Goal: Information Seeking & Learning: Learn about a topic

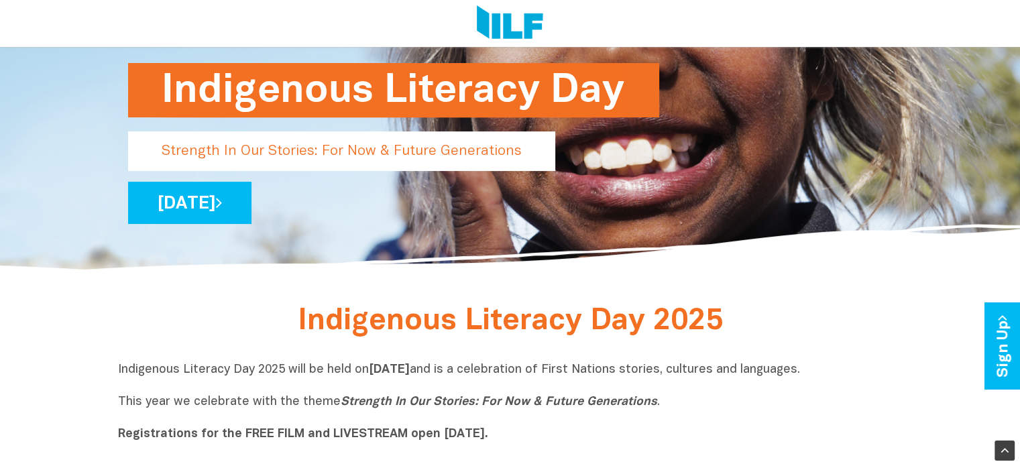
scroll to position [184, 0]
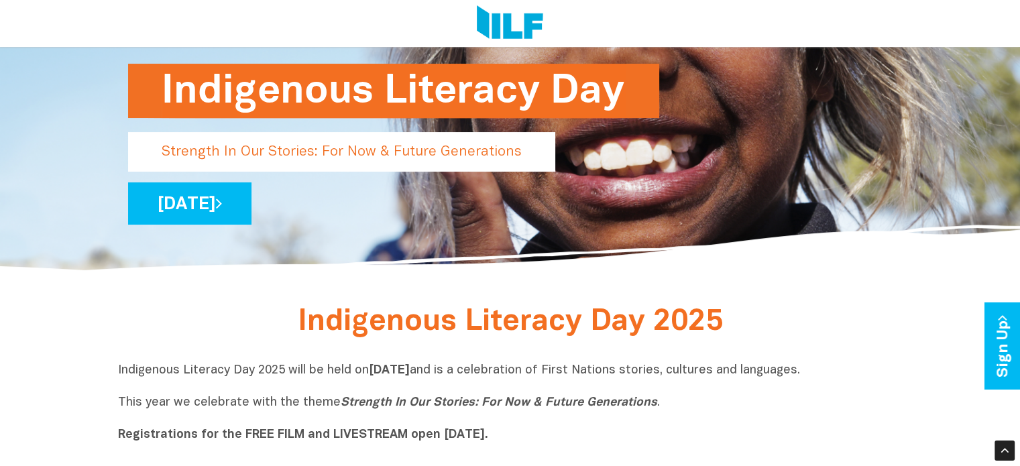
click at [315, 158] on p "Strength In Our Stories: For Now & Future Generations" at bounding box center [341, 152] width 427 height 40
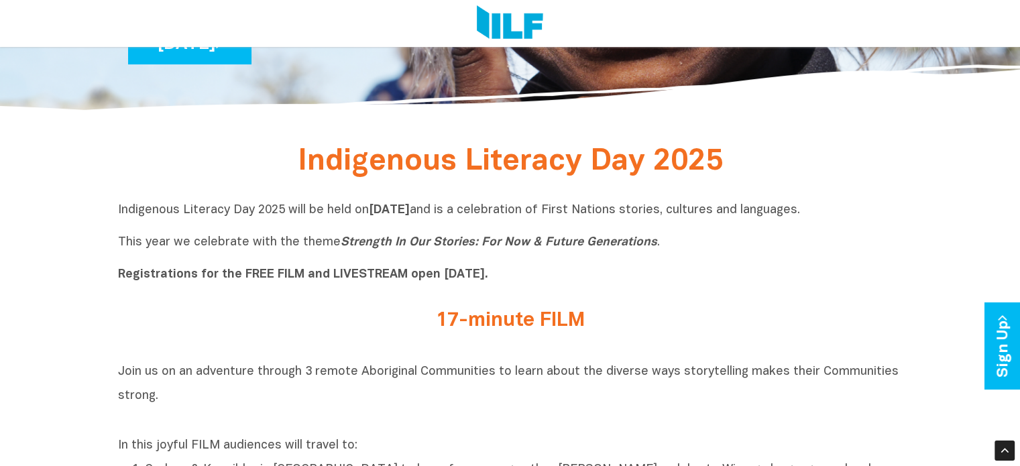
scroll to position [345, 0]
click at [506, 251] on p "Indigenous Literacy Day 2025 will be held [DATE][DATE] and is a celebration of …" at bounding box center [510, 242] width 785 height 80
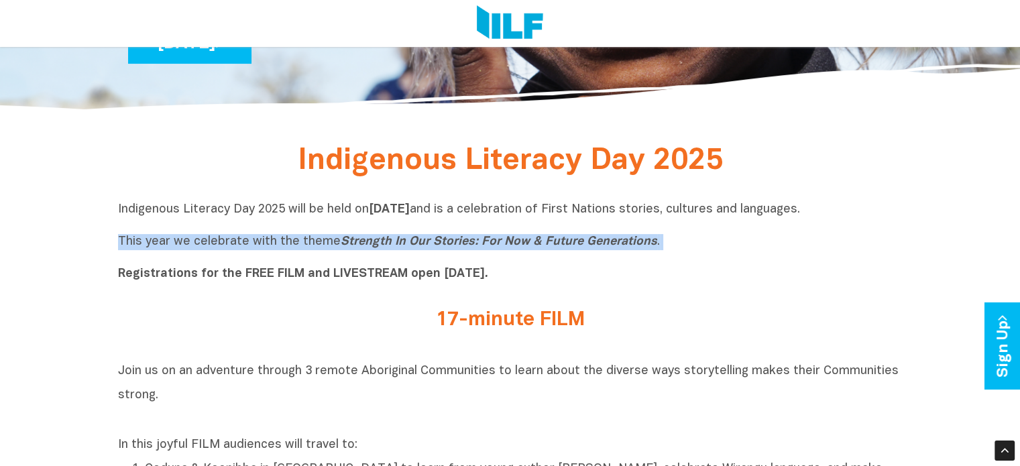
click at [506, 251] on p "Indigenous Literacy Day 2025 will be held [DATE][DATE] and is a celebration of …" at bounding box center [510, 242] width 785 height 80
click at [484, 239] on icon "Strength In Our Stories: For Now & Future Generations" at bounding box center [499, 241] width 317 height 11
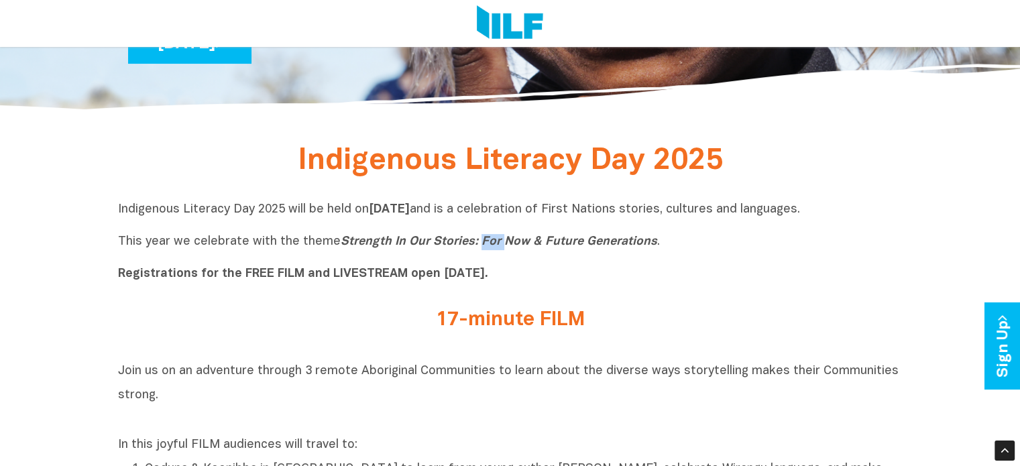
click at [484, 239] on icon "Strength In Our Stories: For Now & Future Generations" at bounding box center [499, 241] width 317 height 11
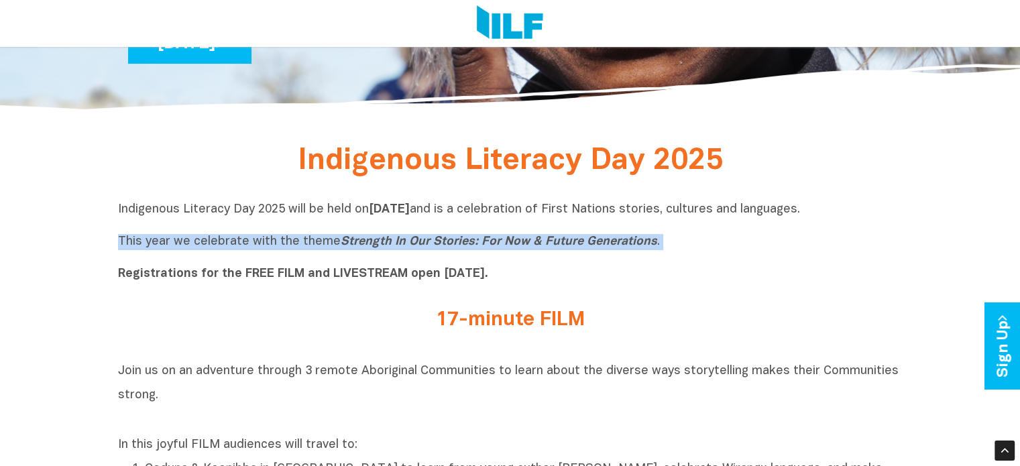
click at [484, 239] on icon "Strength In Our Stories: For Now & Future Generations" at bounding box center [499, 241] width 317 height 11
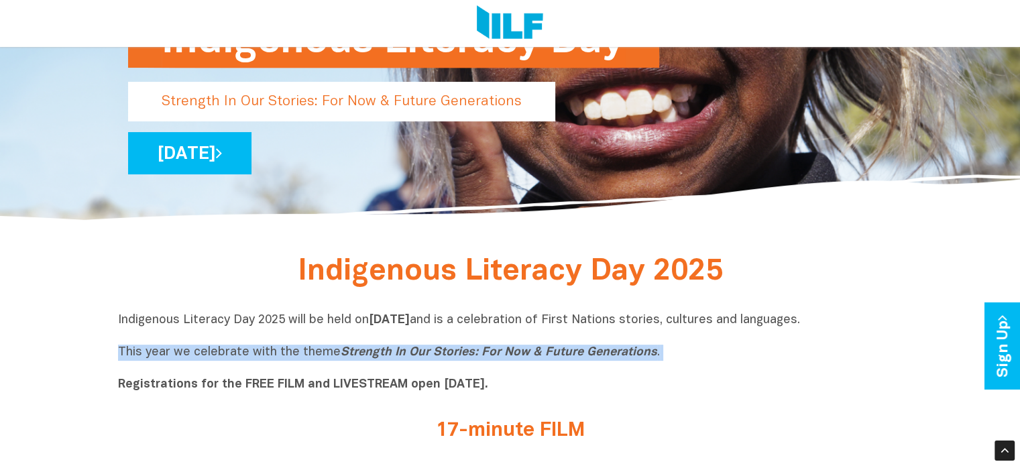
scroll to position [241, 0]
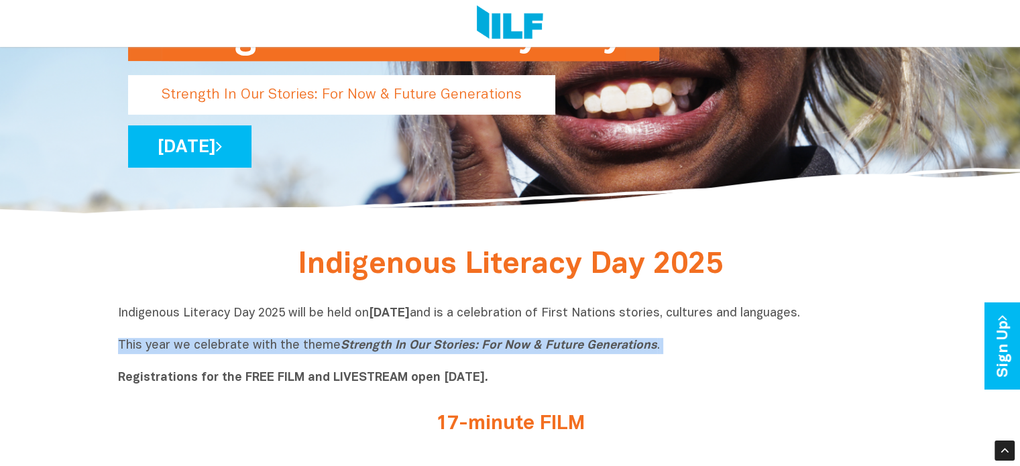
click at [674, 348] on p "Indigenous Literacy Day 2025 will be held [DATE][DATE] and is a celebration of …" at bounding box center [510, 346] width 785 height 80
drag, startPoint x: 674, startPoint y: 348, endPoint x: 335, endPoint y: 349, distance: 339.4
click at [335, 349] on p "Indigenous Literacy Day 2025 will be held [DATE][DATE] and is a celebration of …" at bounding box center [510, 346] width 785 height 80
